Goal: Transaction & Acquisition: Purchase product/service

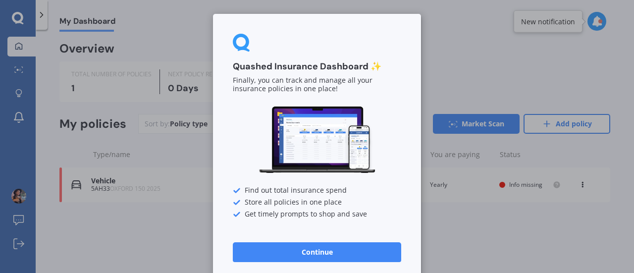
click at [335, 249] on button "Continue" at bounding box center [317, 252] width 168 height 20
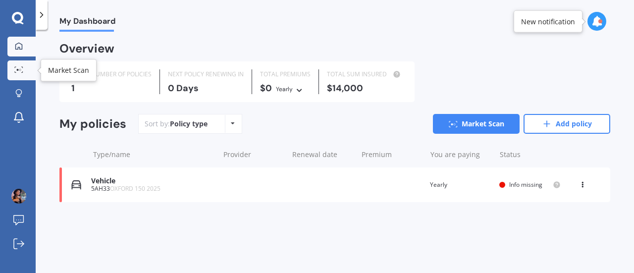
click at [27, 62] on link "Market Scan" at bounding box center [21, 70] width 28 height 20
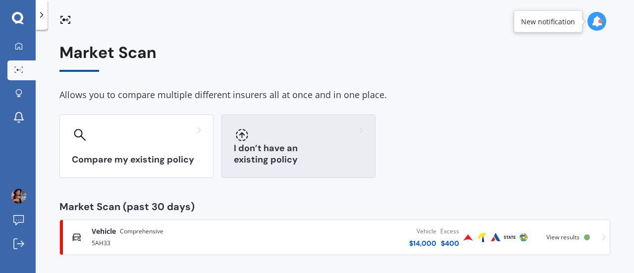
click at [333, 131] on div at bounding box center [298, 135] width 129 height 16
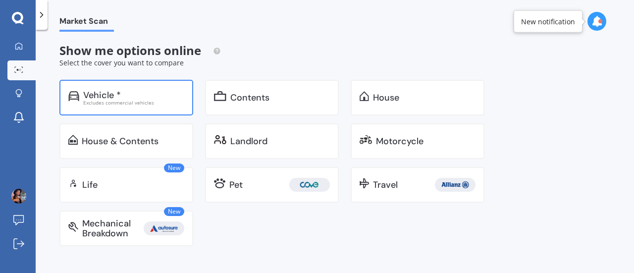
click at [129, 97] on div "Vehicle *" at bounding box center [133, 95] width 101 height 10
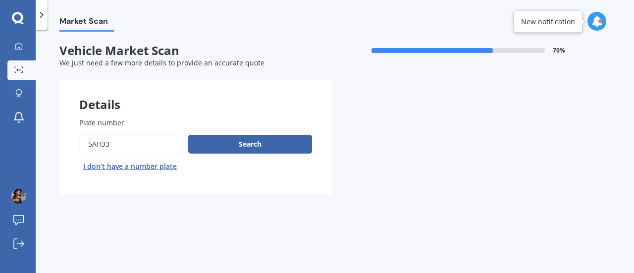
drag, startPoint x: 147, startPoint y: 144, endPoint x: 0, endPoint y: 117, distance: 149.5
click at [0, 117] on div "My Dashboard Market Scan Explore insurance Notifications Tee Haehae Submit feed…" at bounding box center [317, 136] width 634 height 273
type input "JKR436"
click at [238, 153] on button "Search" at bounding box center [250, 144] width 124 height 19
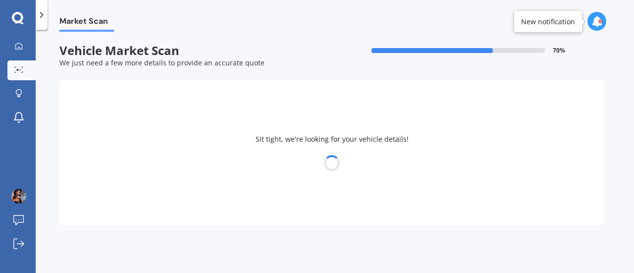
select select "HOLDEN"
select select "CAPTIVA"
select select "25"
select select "06"
select select "1988"
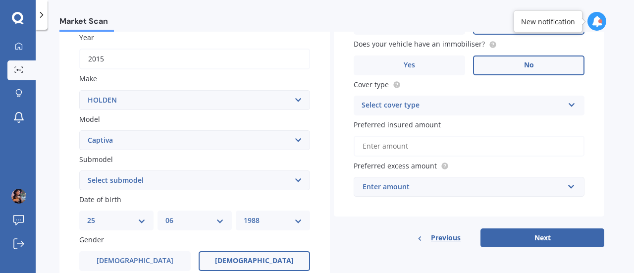
scroll to position [147, 0]
click at [527, 107] on div "Select cover type" at bounding box center [463, 105] width 202 height 12
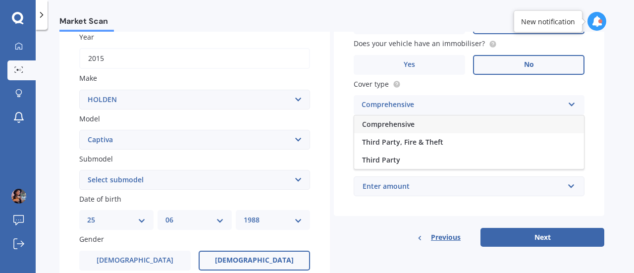
click at [513, 132] on div "Comprehensive" at bounding box center [469, 124] width 230 height 18
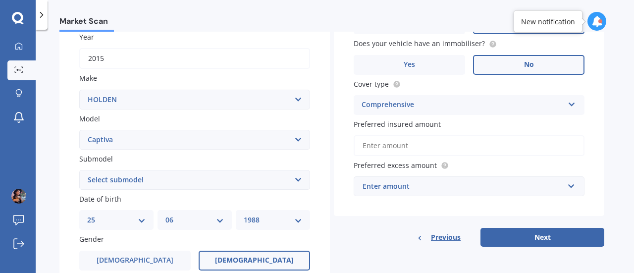
click at [516, 152] on input "Preferred insured amount" at bounding box center [469, 145] width 231 height 21
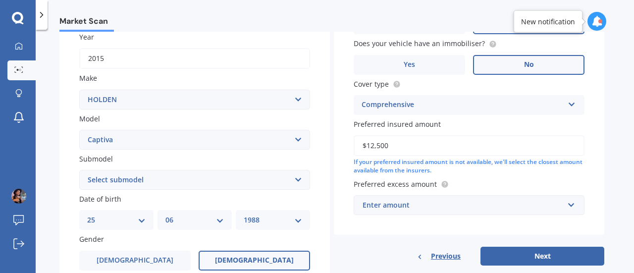
type input "$12,500"
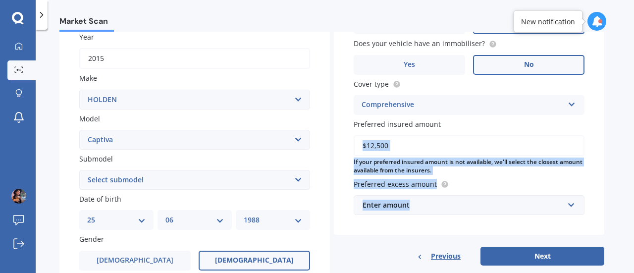
drag, startPoint x: 626, startPoint y: 151, endPoint x: 633, endPoint y: 180, distance: 30.2
click at [633, 180] on div "Market Scan Vehicle Market Scan 70 % We just need a few more details to provide…" at bounding box center [335, 153] width 598 height 243
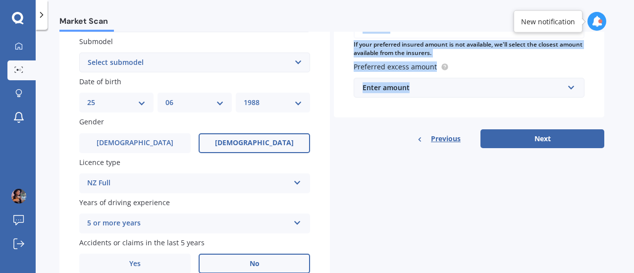
scroll to position [265, 0]
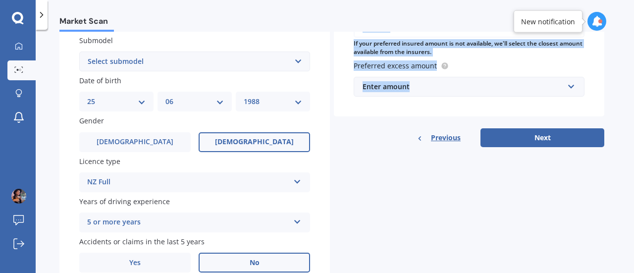
click at [525, 90] on div "Enter amount" at bounding box center [463, 86] width 201 height 11
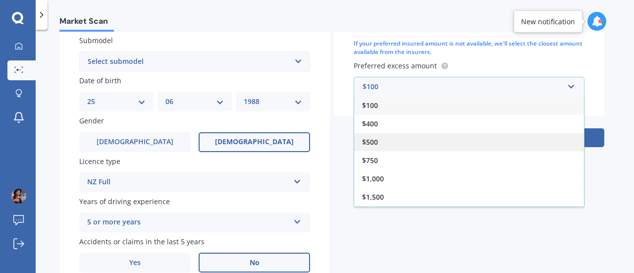
click at [511, 149] on div "$500" at bounding box center [469, 142] width 230 height 18
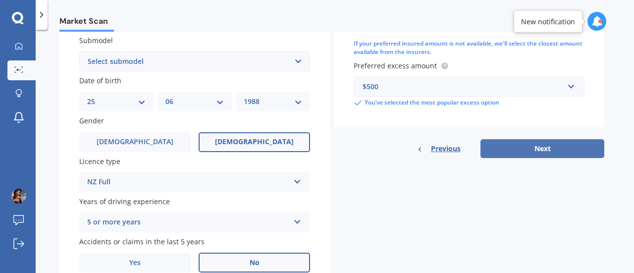
click at [557, 151] on button "Next" at bounding box center [542, 148] width 124 height 19
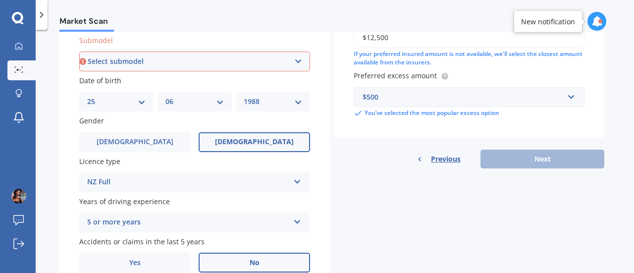
click at [245, 68] on select "Select submodel (All diesel) (All other) (All petrol) 5 2WD 2.4 AT 5 AWD DSL 2.…" at bounding box center [194, 62] width 231 height 20
select select "5 AWD DSL 2.2 AT"
click at [79, 52] on select "Select submodel (All diesel) (All other) (All petrol) 5 2WD 2.4 AT 5 AWD DSL 2.…" at bounding box center [194, 62] width 231 height 20
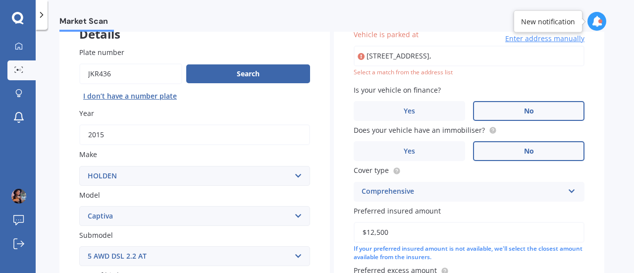
scroll to position [67, 0]
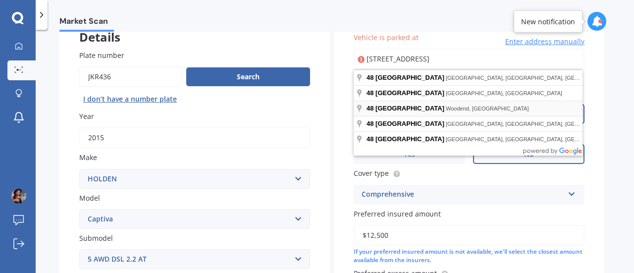
type input "[STREET_ADDRESS]"
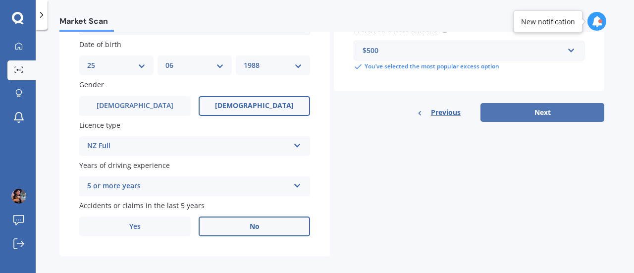
click at [526, 113] on button "Next" at bounding box center [542, 112] width 124 height 19
select select "25"
select select "06"
select select "1988"
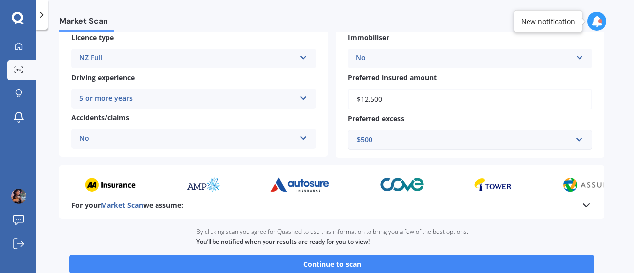
scroll to position [239, 0]
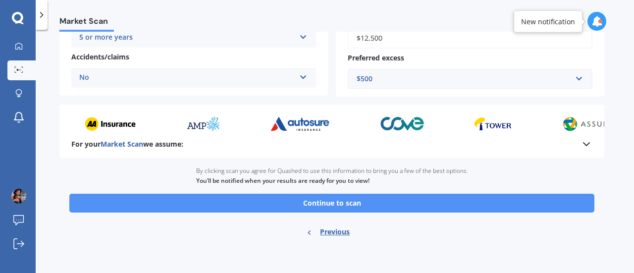
click at [415, 206] on button "Continue to scan" at bounding box center [331, 203] width 525 height 19
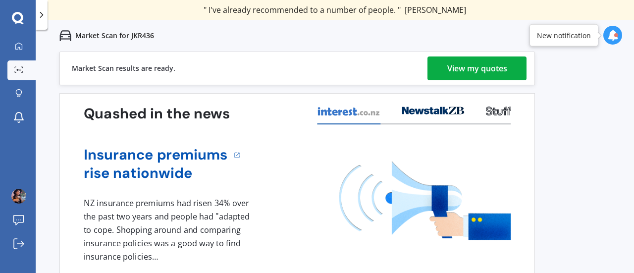
click at [500, 74] on div "View my quotes" at bounding box center [477, 68] width 60 height 24
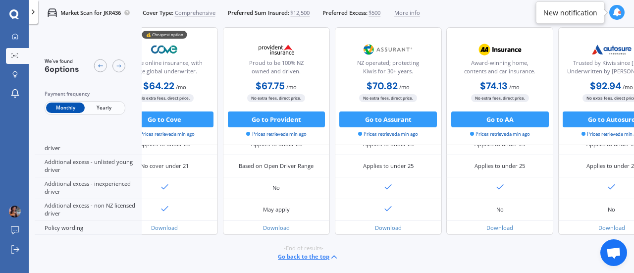
scroll to position [509, 34]
